Goal: Information Seeking & Learning: Find specific fact

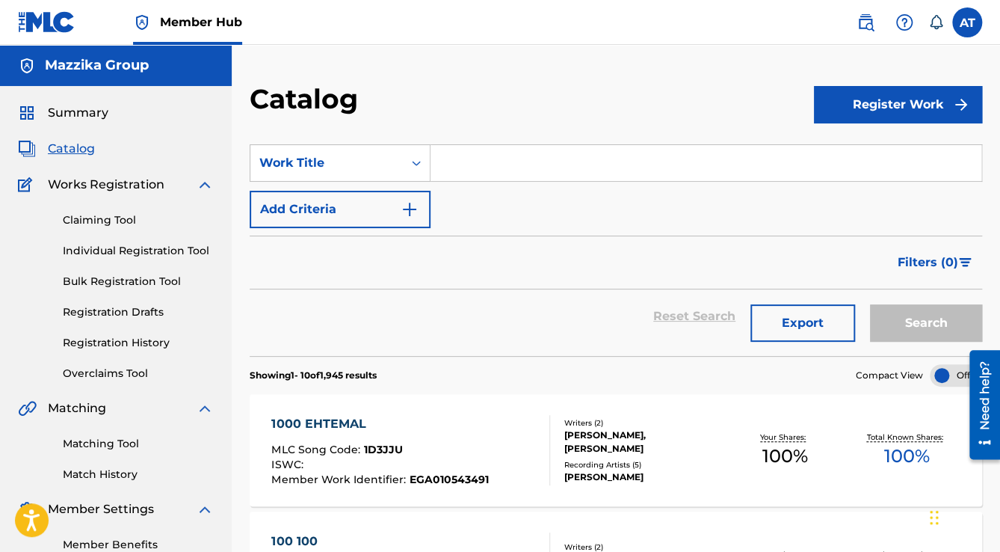
click at [476, 166] on input "Search Form" at bounding box center [706, 163] width 551 height 36
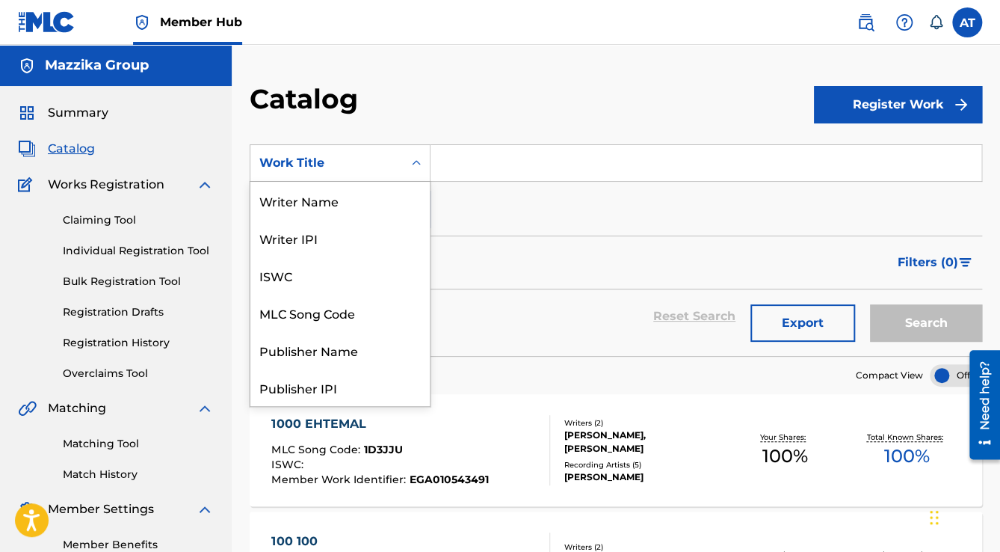
click at [389, 152] on div "Work Title" at bounding box center [326, 163] width 152 height 28
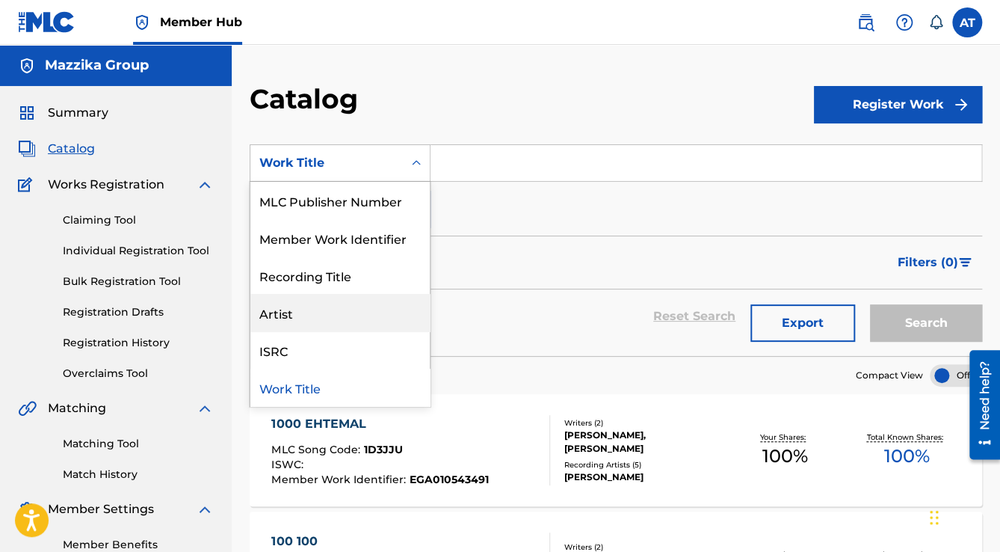
click at [307, 309] on div "Artist" at bounding box center [339, 312] width 179 height 37
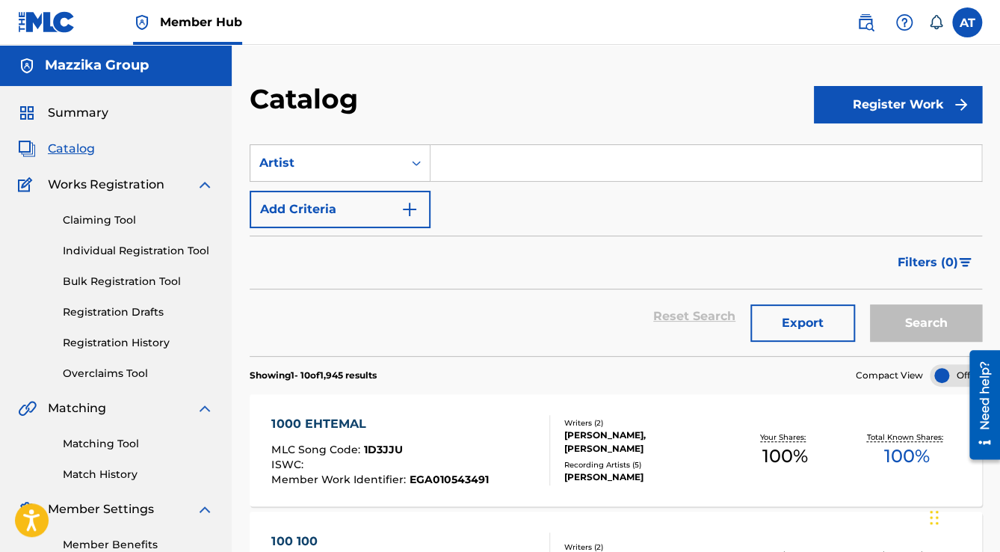
click at [514, 164] on input "Search Form" at bounding box center [706, 163] width 551 height 36
paste input "[PERSON_NAME]"
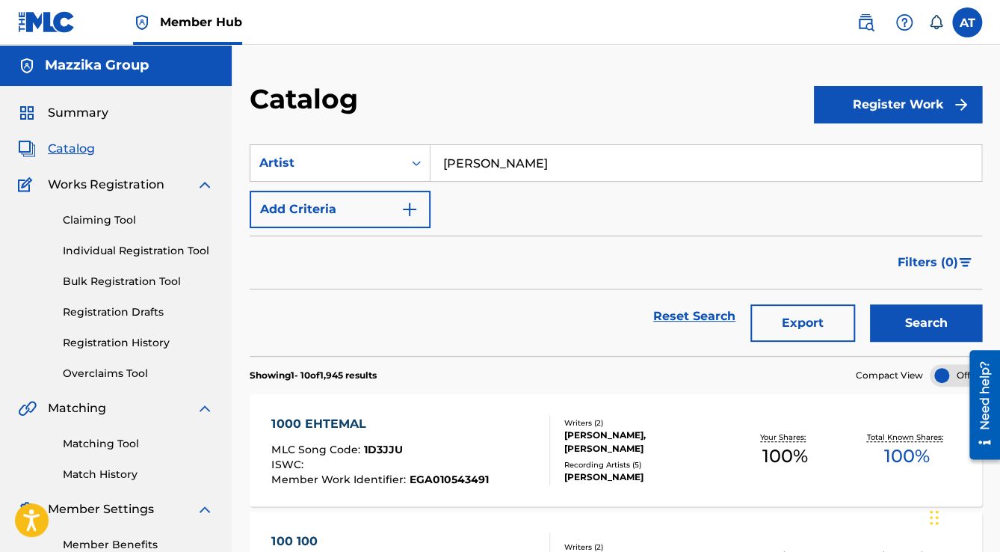
type input "[PERSON_NAME]"
click at [870, 304] on button "Search" at bounding box center [926, 322] width 112 height 37
click at [542, 435] on div at bounding box center [543, 450] width 12 height 70
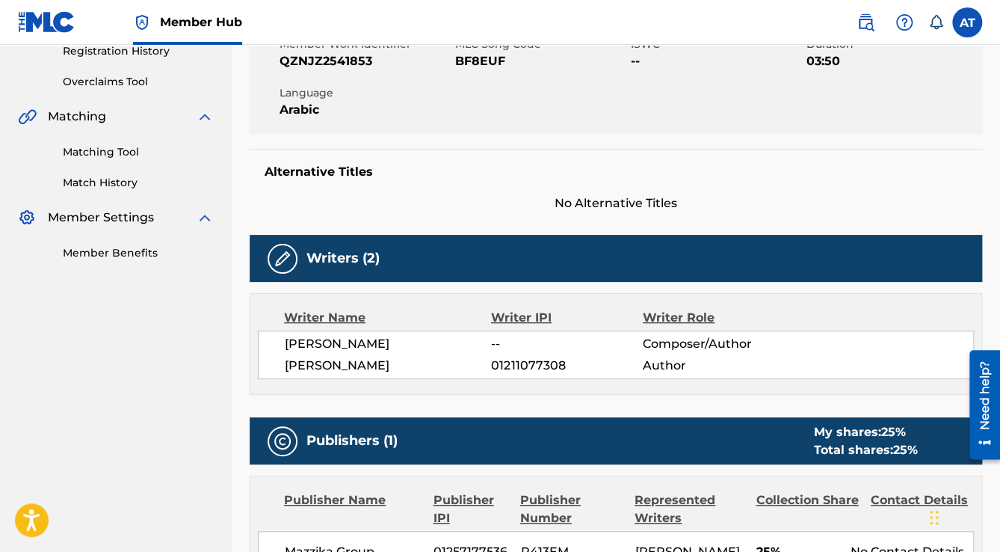
scroll to position [114, 0]
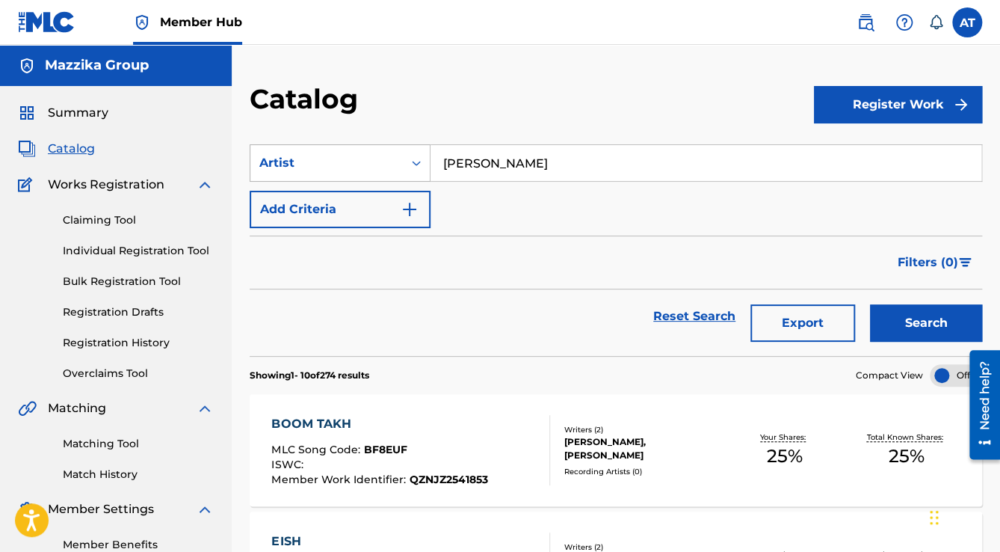
drag, startPoint x: 594, startPoint y: 165, endPoint x: 376, endPoint y: 147, distance: 219.0
click at [376, 147] on div "SearchWithCriteria1c59877f-b1d4-4253-96e1-b1be078078e3 Artist [PERSON_NAME]" at bounding box center [616, 162] width 732 height 37
click at [330, 163] on div "Artist" at bounding box center [326, 163] width 135 height 18
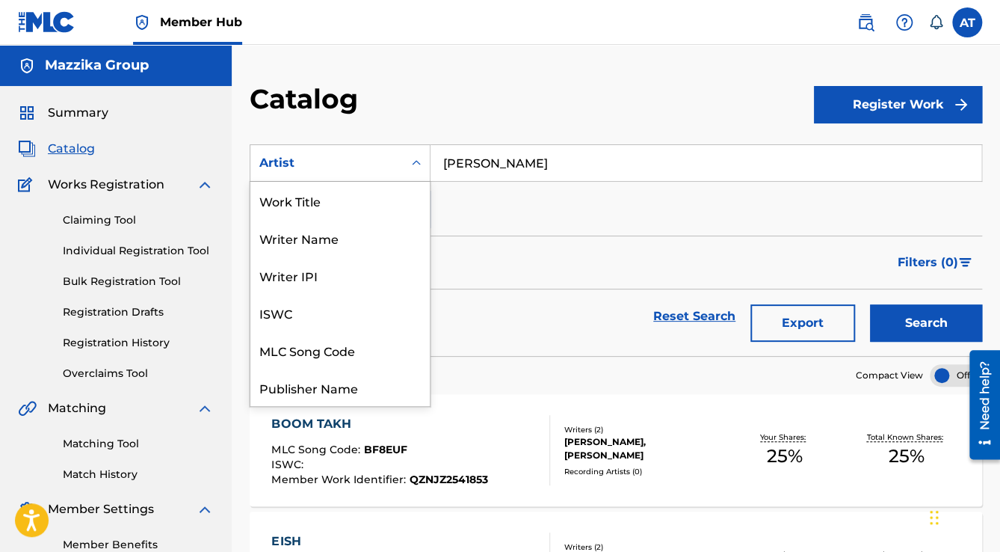
scroll to position [224, 0]
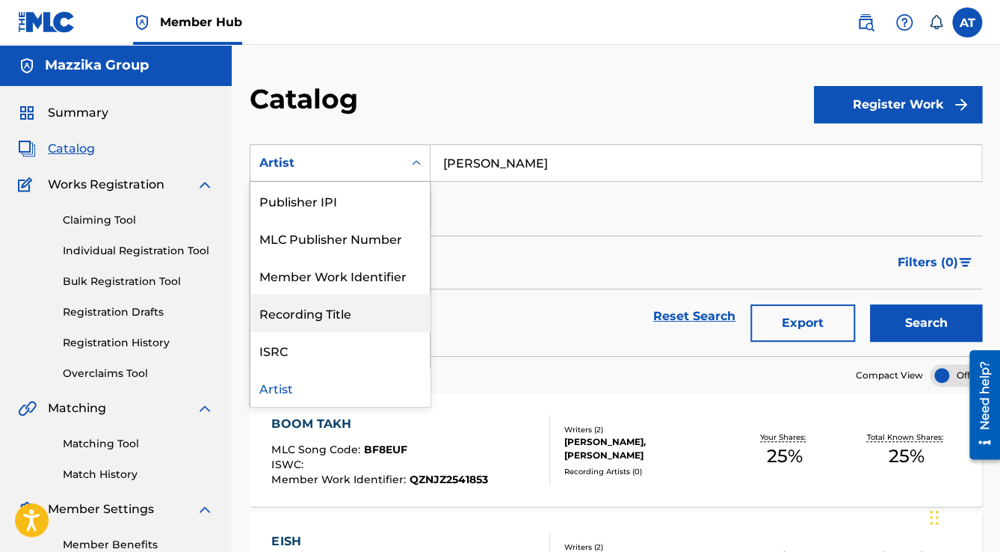
click at [299, 302] on div "Recording Title" at bounding box center [339, 312] width 179 height 37
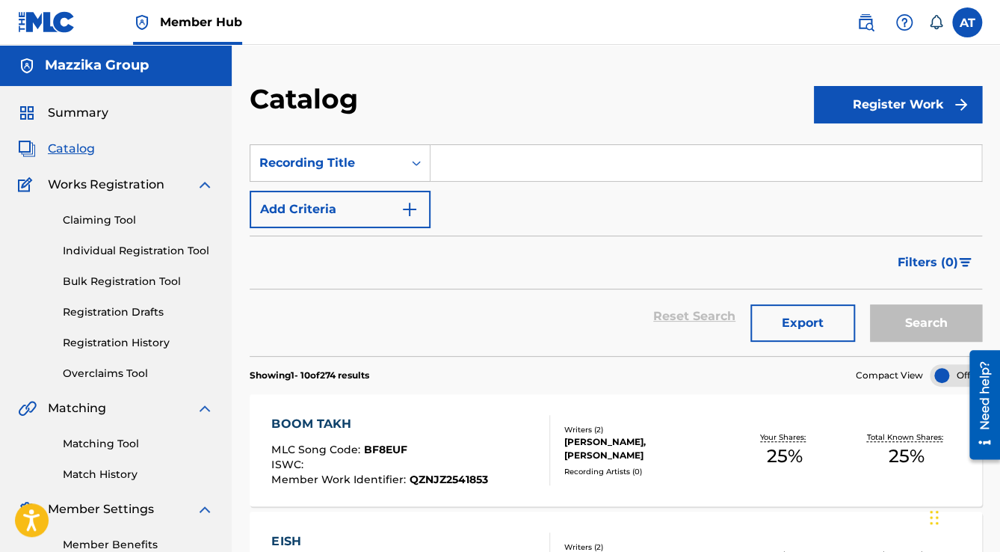
click at [577, 150] on input "Search Form" at bounding box center [706, 163] width 551 height 36
paste input "Di 7ayaty"
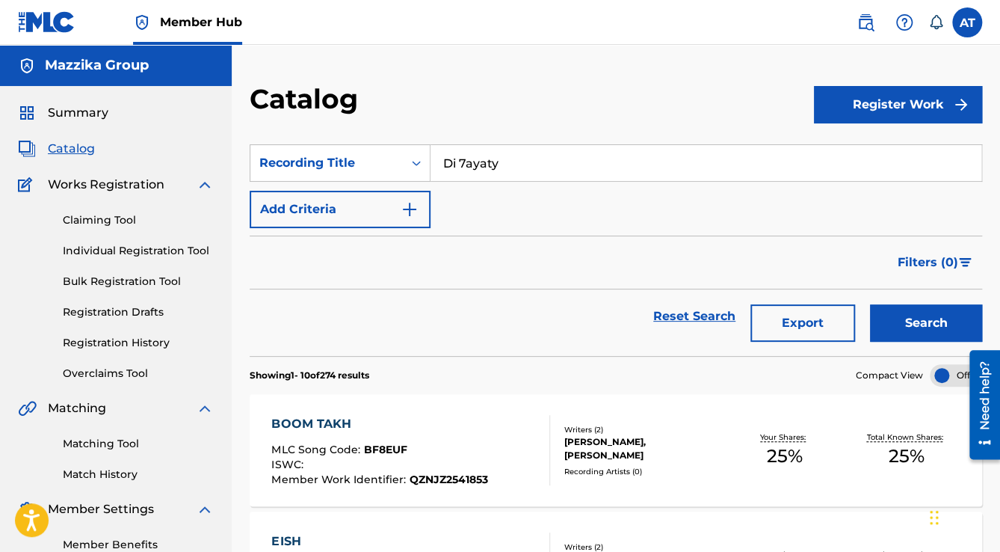
type input "Di 7ayaty"
click at [870, 304] on button "Search" at bounding box center [926, 322] width 112 height 37
